Goal: Communication & Community: Ask a question

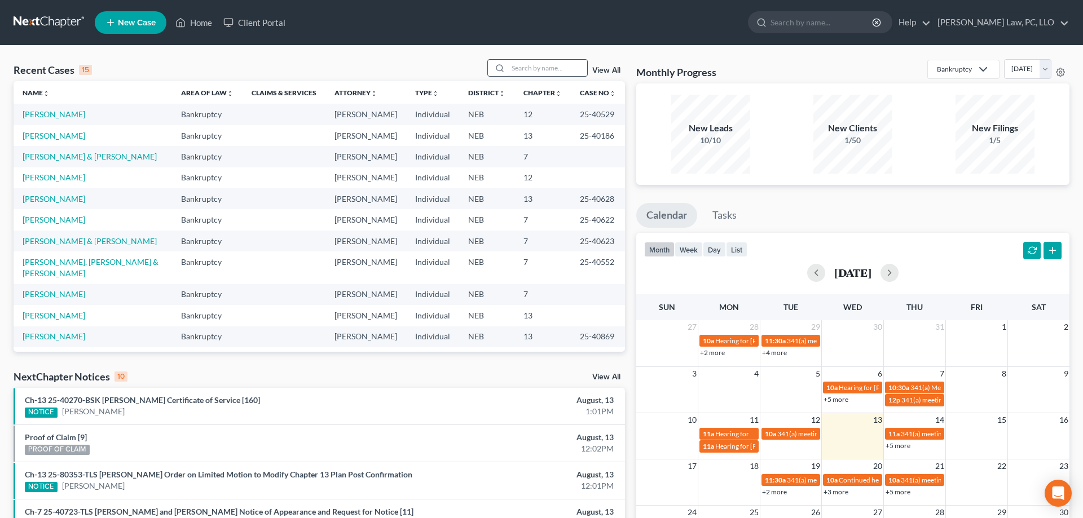
click at [518, 72] on input "search" at bounding box center [547, 68] width 79 height 16
type input "cobb"
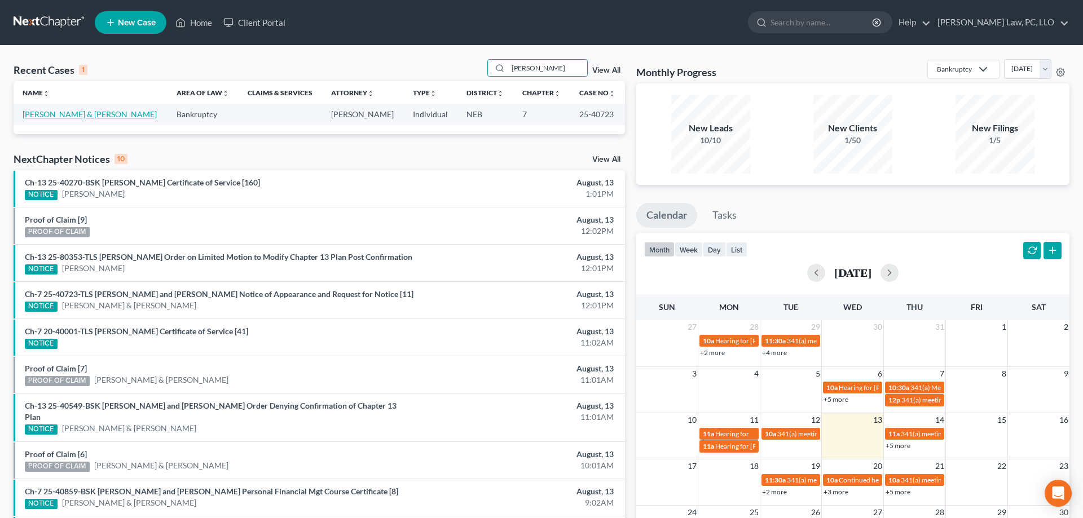
click at [66, 118] on link "[PERSON_NAME] & [PERSON_NAME]" at bounding box center [90, 114] width 134 height 10
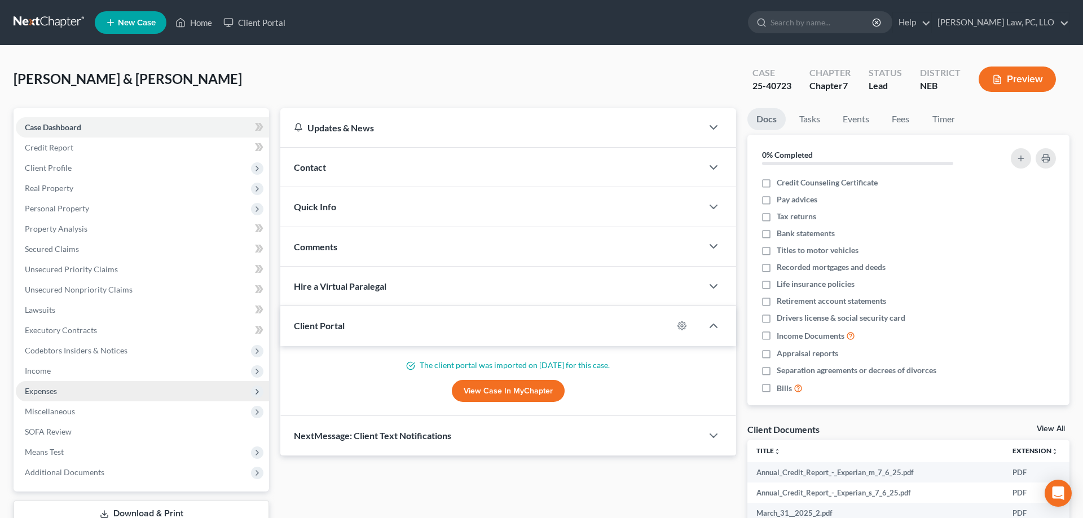
click at [89, 388] on span "Expenses" at bounding box center [142, 391] width 253 height 20
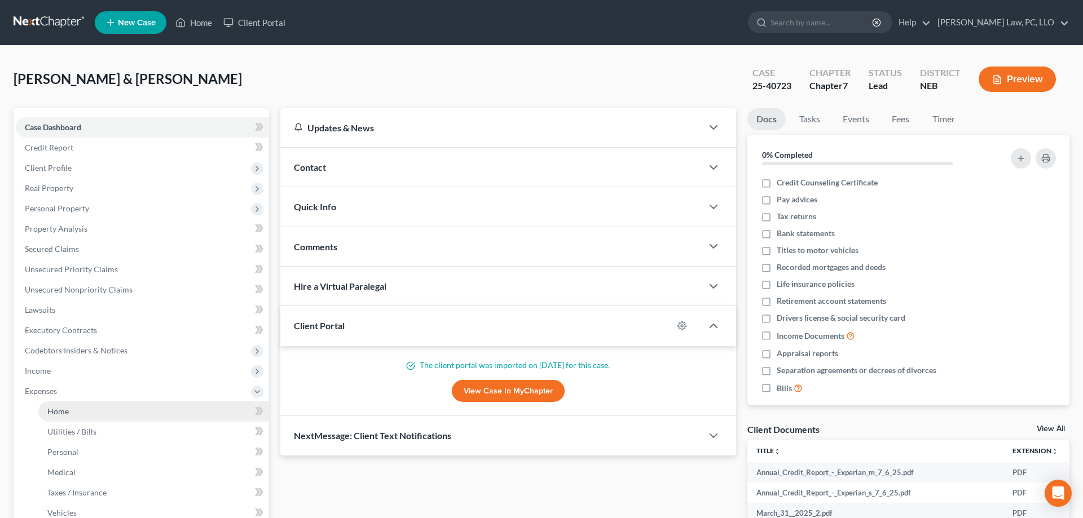
click at [90, 412] on link "Home" at bounding box center [153, 412] width 231 height 20
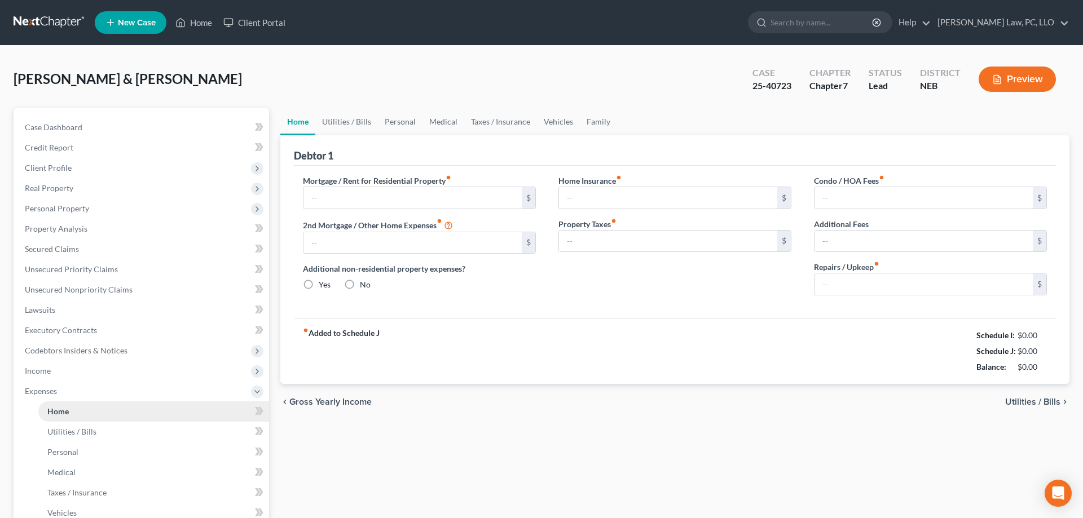
type input "700.00"
type input "0.00"
radio input "true"
type input "27.17"
type input "0.00"
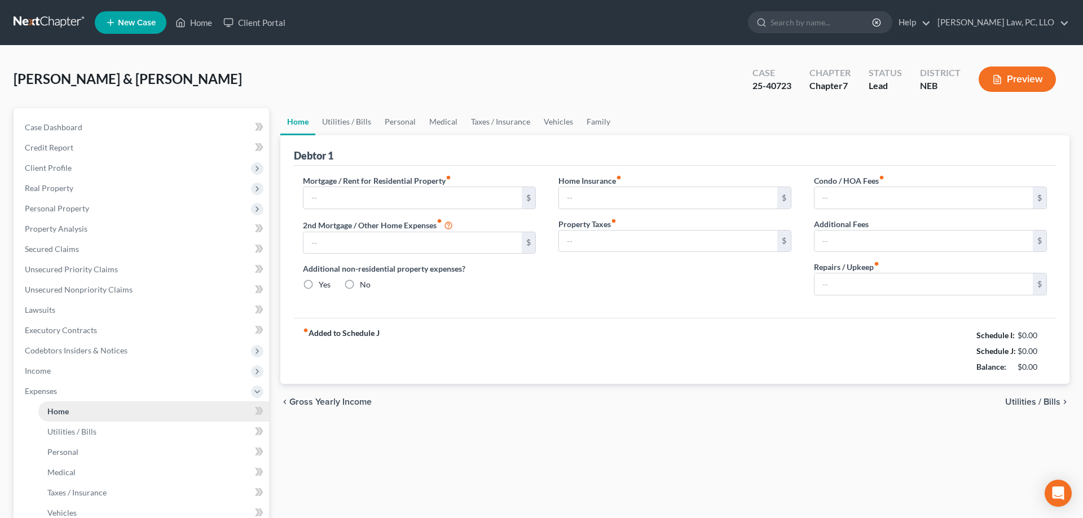
type input "0.00"
click at [175, 20] on link "Home" at bounding box center [194, 22] width 48 height 20
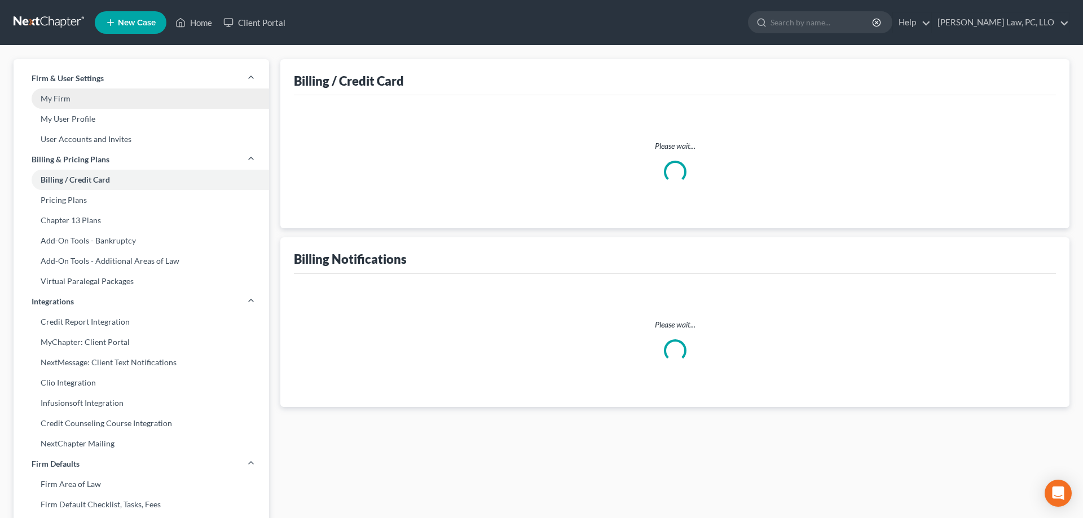
select select "30"
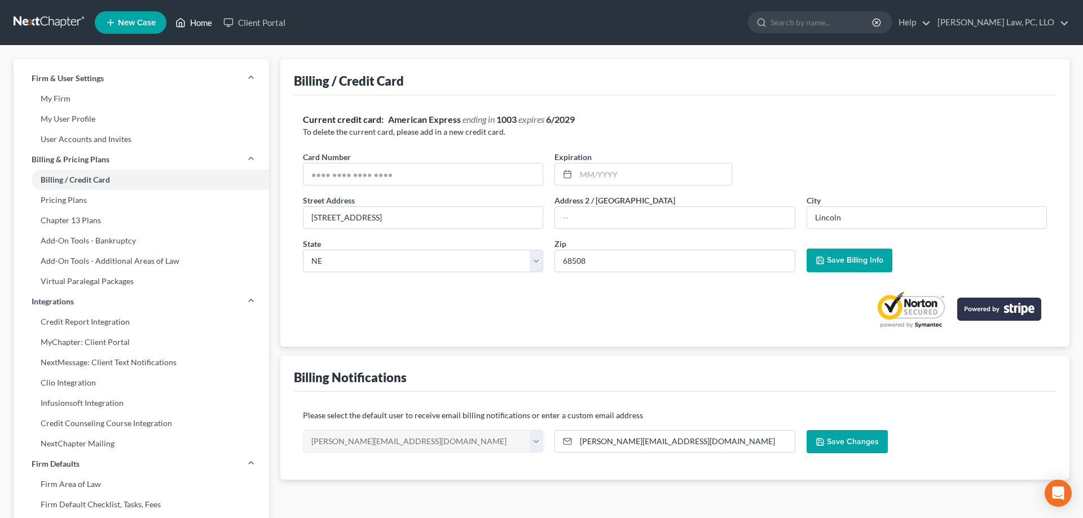
click at [186, 30] on link "Home" at bounding box center [194, 22] width 48 height 20
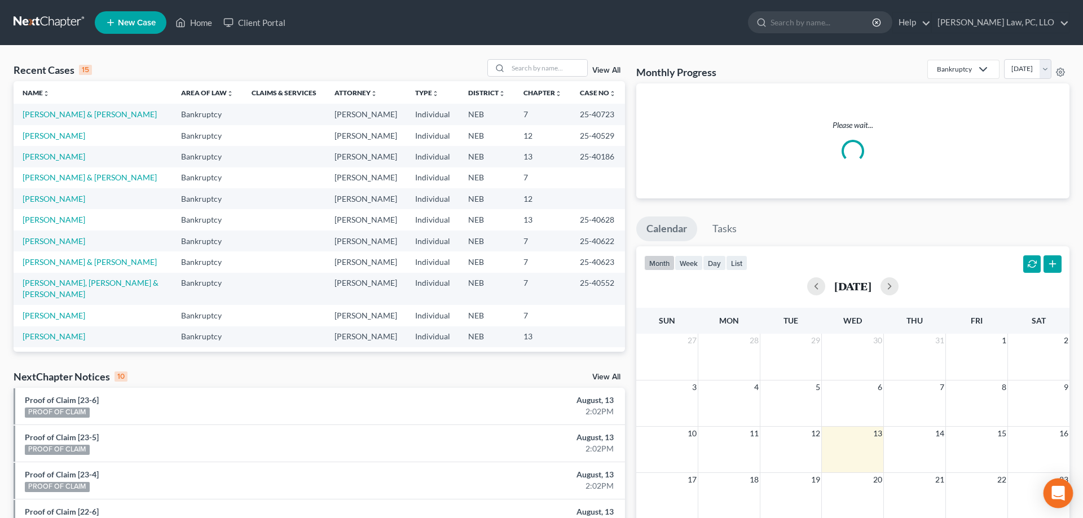
click at [1066, 497] on div "Open Intercom Messenger" at bounding box center [1059, 494] width 30 height 30
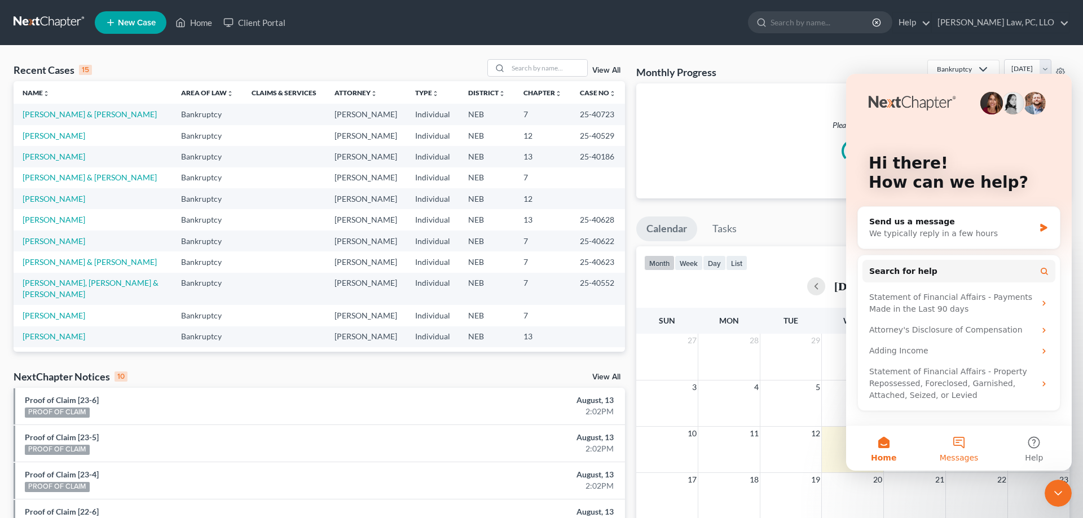
click at [965, 446] on button "Messages" at bounding box center [958, 448] width 75 height 45
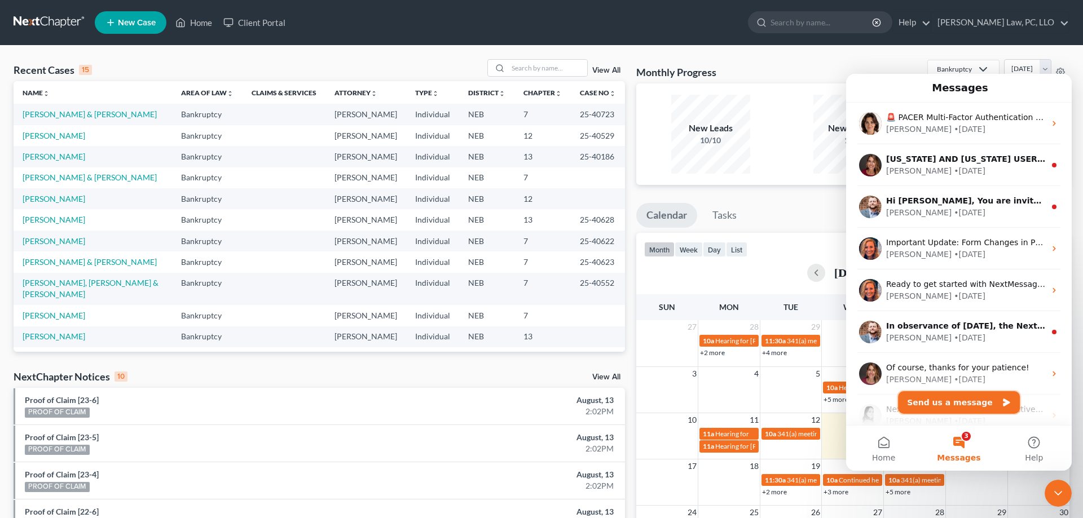
click at [952, 397] on button "Send us a message" at bounding box center [959, 402] width 122 height 23
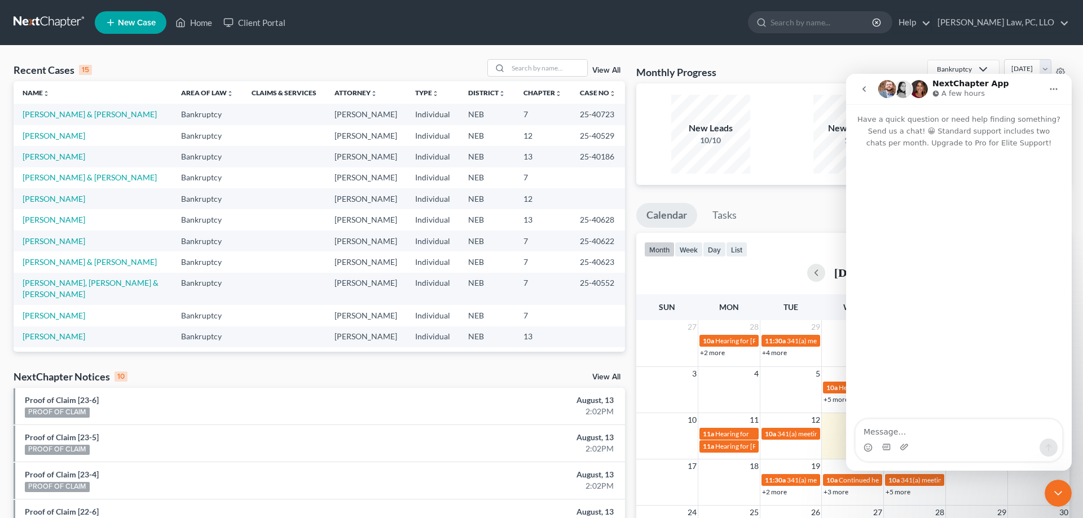
click at [945, 429] on textarea "Message…" at bounding box center [959, 429] width 206 height 19
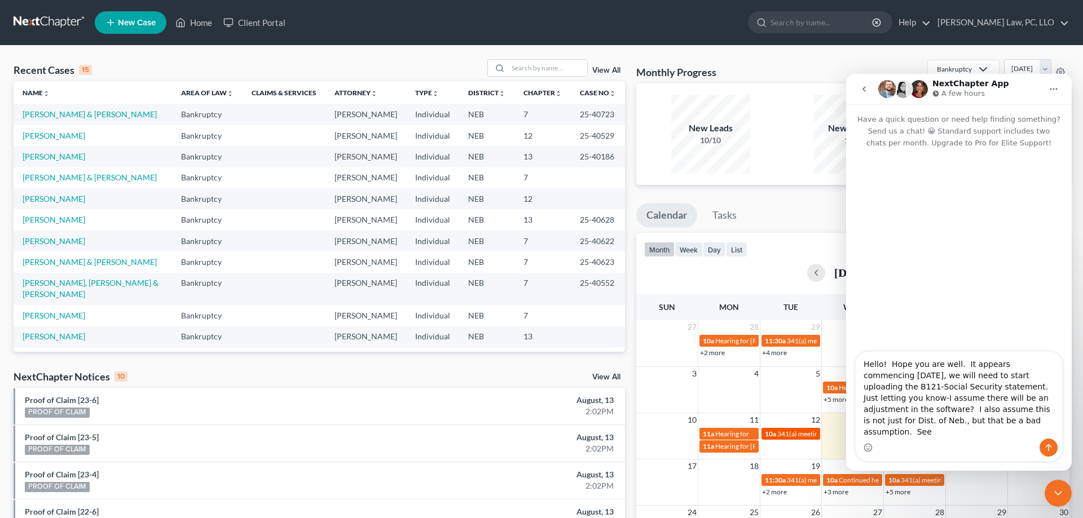
type textarea "Hello! Hope you are well. It appears commencing [DATE], we will need to start u…"
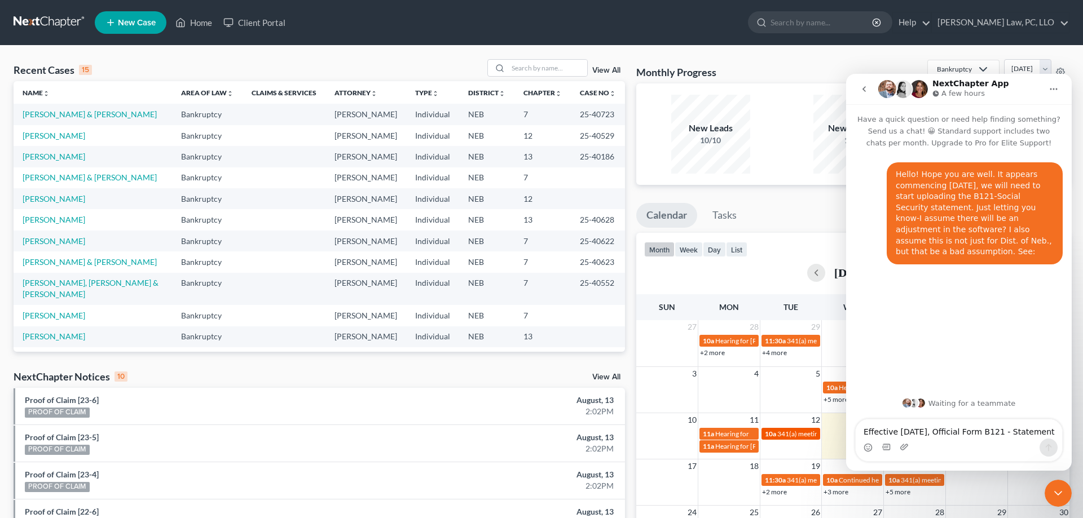
scroll to position [121, 0]
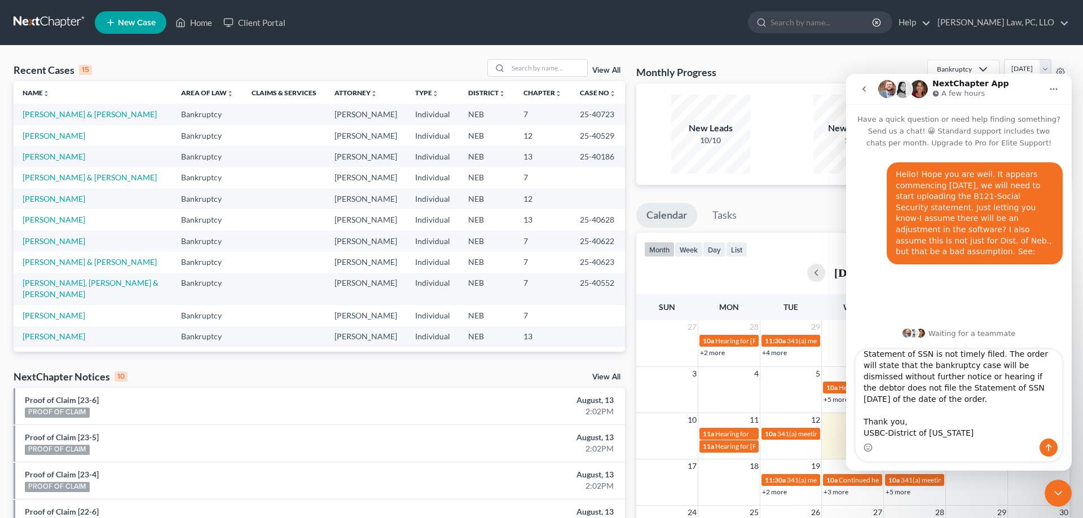
type textarea "Effective [DATE], Official Form B121 - Statement of Social Security Number (aka…"
click at [1048, 453] on button "Send a message…" at bounding box center [1049, 448] width 18 height 18
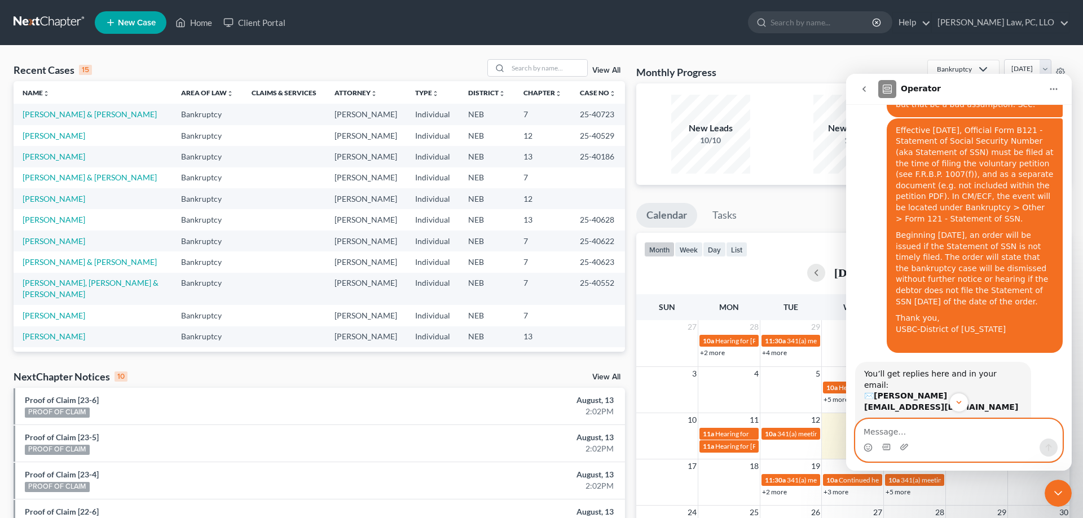
scroll to position [166, 0]
